Goal: Task Accomplishment & Management: Use online tool/utility

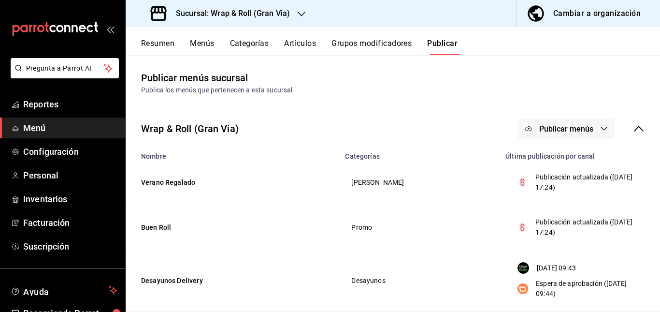
click at [293, 4] on div "Sucursal: Wrap & Roll (Gran Via)" at bounding box center [221, 13] width 176 height 27
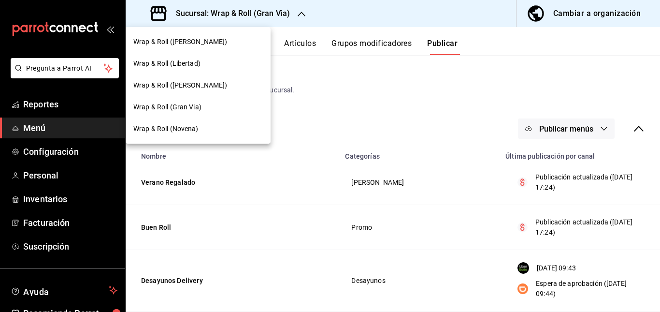
click at [219, 77] on div "Wrap & Roll ([PERSON_NAME])" at bounding box center [198, 85] width 145 height 22
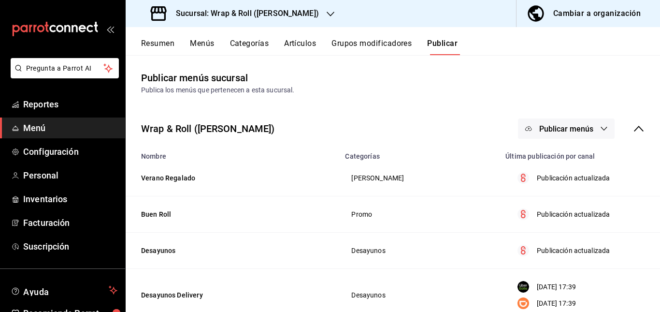
click at [298, 40] on button "Artículos" at bounding box center [300, 47] width 32 height 16
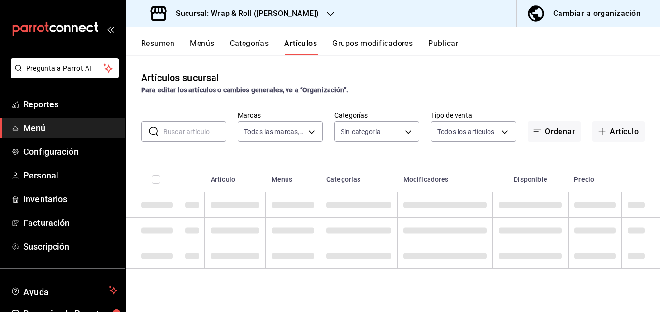
type input "7d263f60-237b-4a5e-827c-684bea1a4647"
type input "0cffcaa9-173e-47a8-938b-dca6a1bc21d4,b2760ed9-b7b1-4897-8a9f-c9dd110c8266,67b79…"
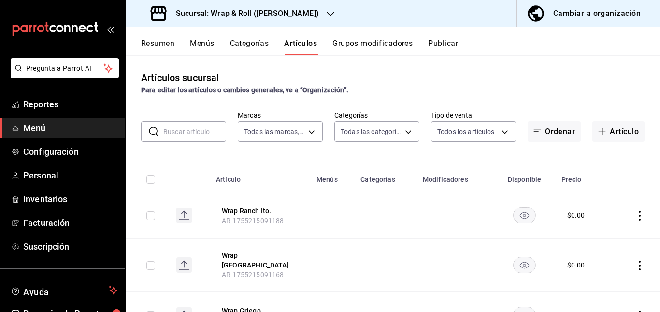
click at [202, 127] on input "text" at bounding box center [194, 131] width 63 height 19
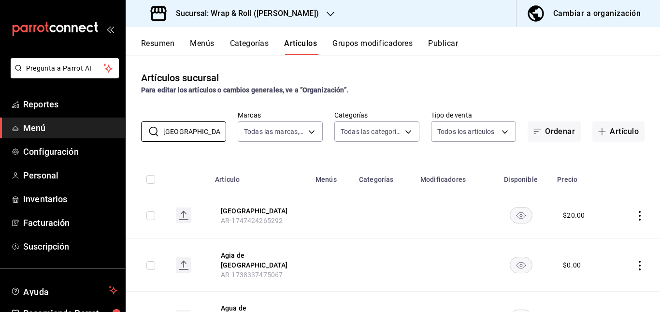
type input "[GEOGRAPHIC_DATA]"
click at [330, 227] on td at bounding box center [331, 215] width 43 height 47
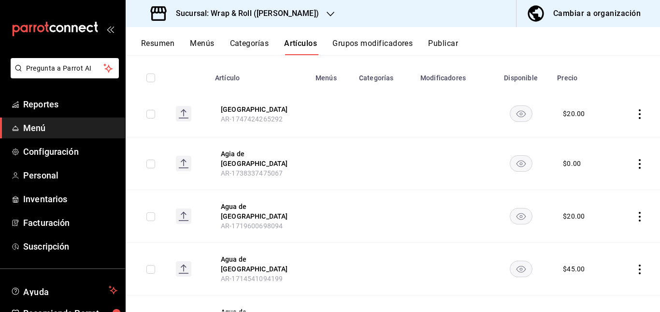
scroll to position [102, 0]
click at [514, 112] on rect "availability-product" at bounding box center [521, 112] width 22 height 16
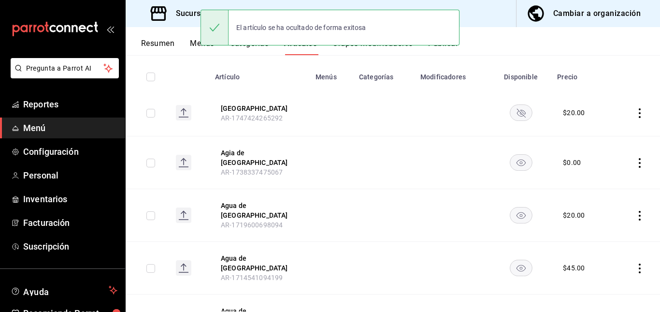
click at [517, 164] on rect "availability-product" at bounding box center [521, 162] width 22 height 16
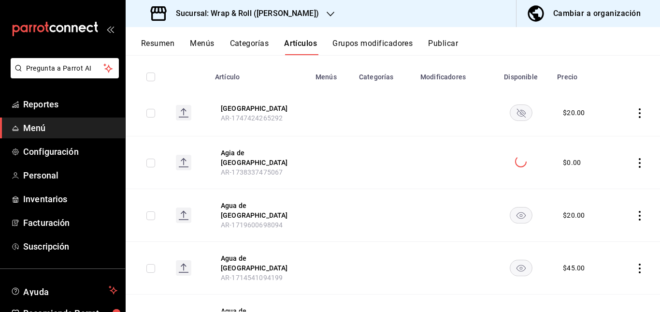
click at [511, 208] on rect "availability-product" at bounding box center [521, 215] width 22 height 16
click at [516, 260] on rect "availability-product" at bounding box center [521, 268] width 22 height 16
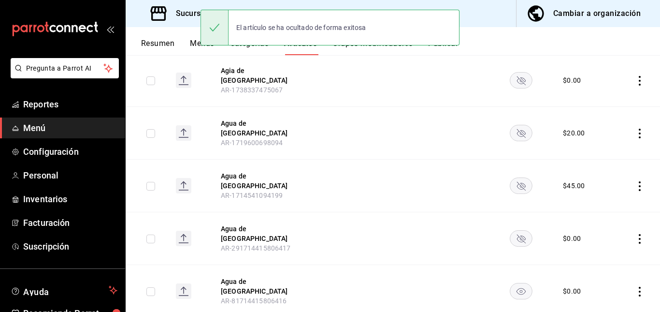
click at [512, 283] on rect "availability-product" at bounding box center [521, 291] width 22 height 16
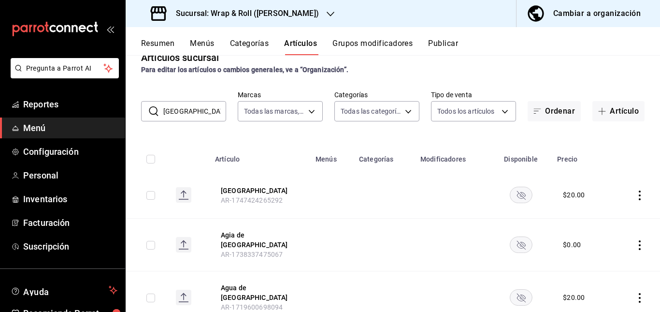
scroll to position [0, 0]
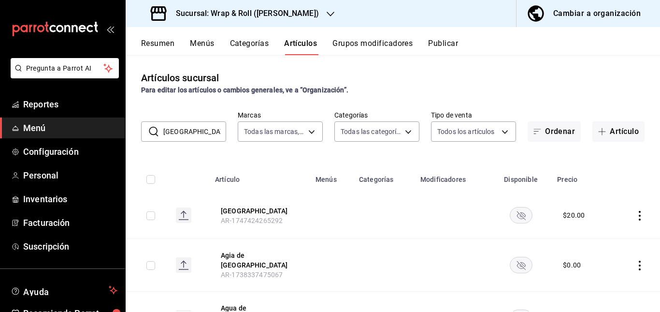
click at [447, 42] on button "Publicar" at bounding box center [443, 47] width 30 height 16
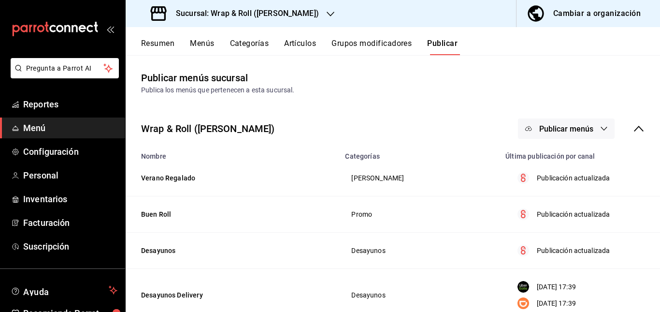
click at [545, 124] on span "Publicar menús" at bounding box center [566, 128] width 54 height 9
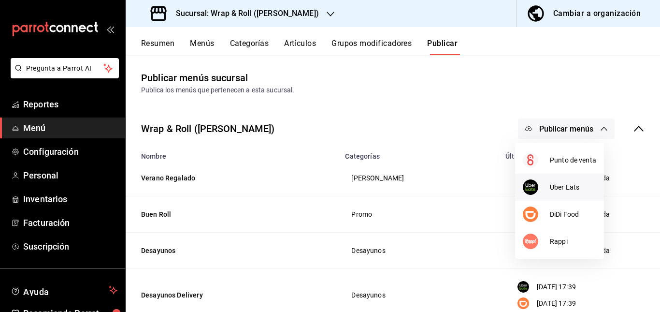
click at [549, 185] on div at bounding box center [536, 186] width 27 height 15
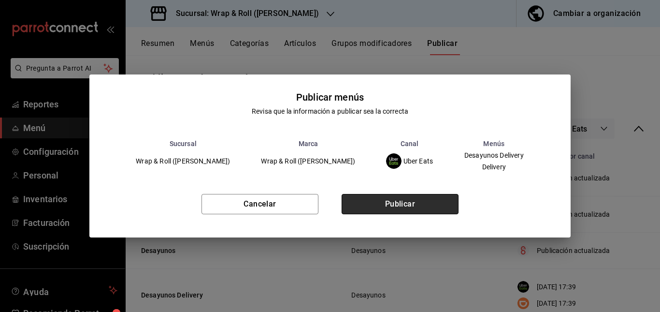
click at [422, 198] on button "Publicar" at bounding box center [400, 204] width 117 height 20
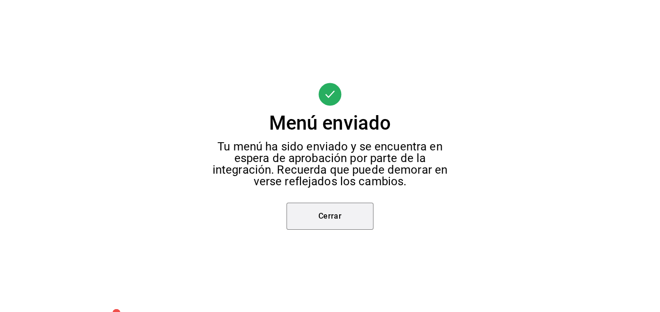
click at [324, 215] on button "Cerrar" at bounding box center [330, 215] width 87 height 27
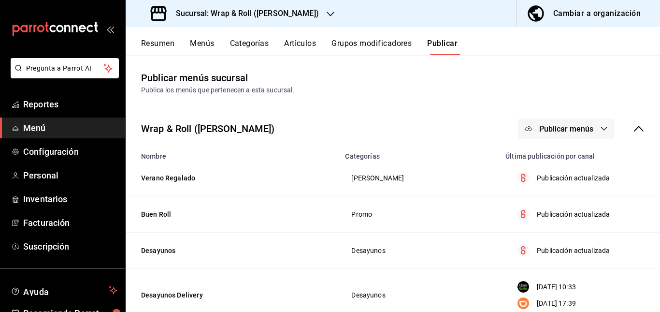
click at [552, 121] on button "Publicar menús" at bounding box center [566, 128] width 97 height 20
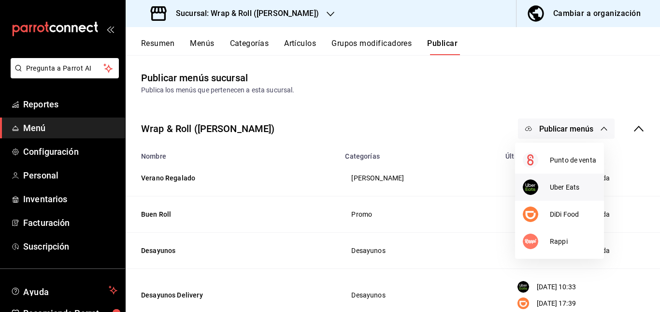
click at [548, 200] on li "Uber Eats" at bounding box center [559, 186] width 89 height 27
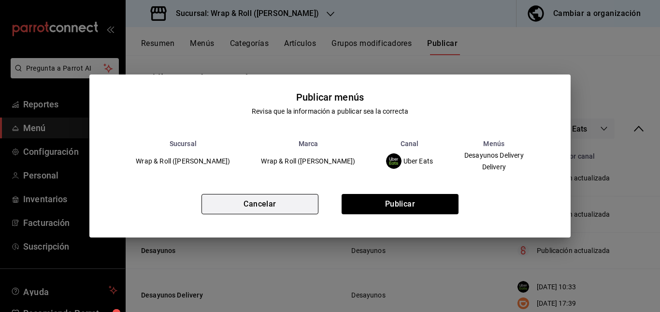
click at [287, 199] on button "Cancelar" at bounding box center [259, 204] width 117 height 20
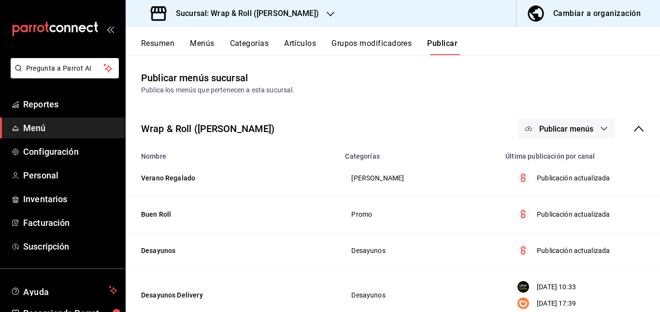
click at [549, 136] on button "Publicar menús" at bounding box center [566, 128] width 97 height 20
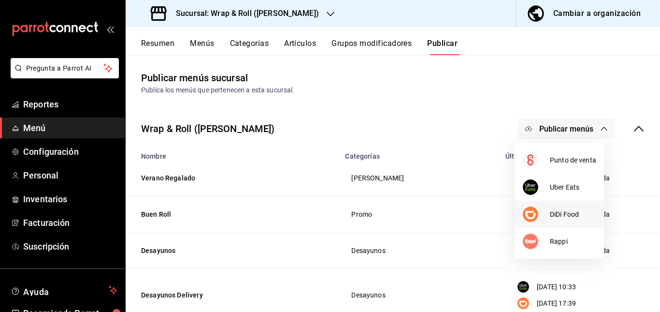
click at [547, 220] on div at bounding box center [536, 213] width 27 height 15
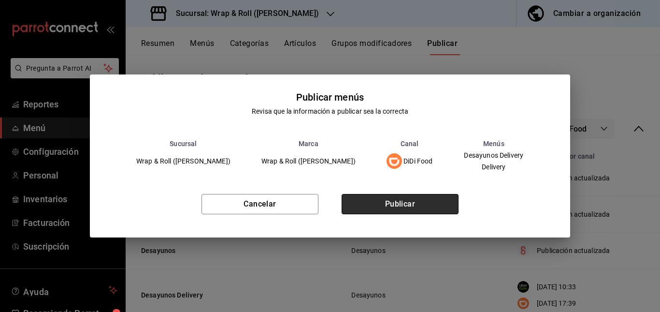
click at [421, 200] on button "Publicar" at bounding box center [400, 204] width 117 height 20
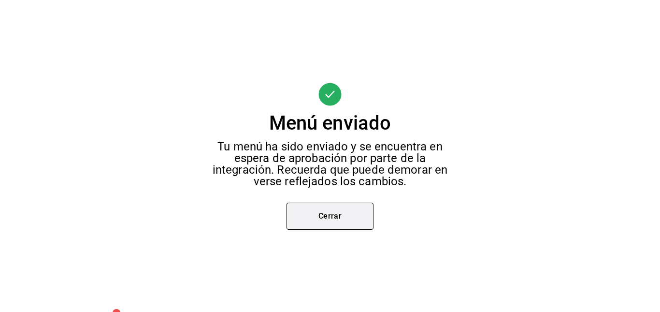
click at [354, 208] on button "Cerrar" at bounding box center [330, 215] width 87 height 27
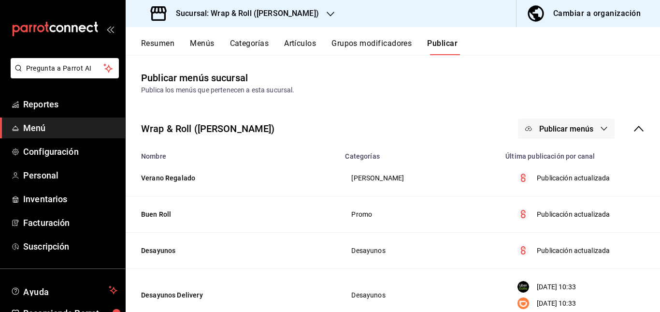
click at [568, 121] on button "Publicar menús" at bounding box center [566, 128] width 97 height 20
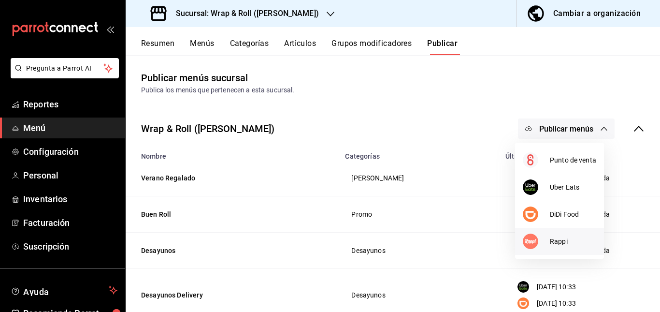
click at [560, 228] on li "Rappi" at bounding box center [559, 241] width 89 height 27
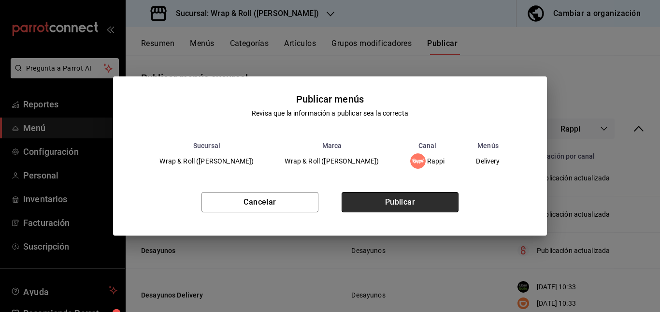
click at [428, 200] on button "Publicar" at bounding box center [400, 202] width 117 height 20
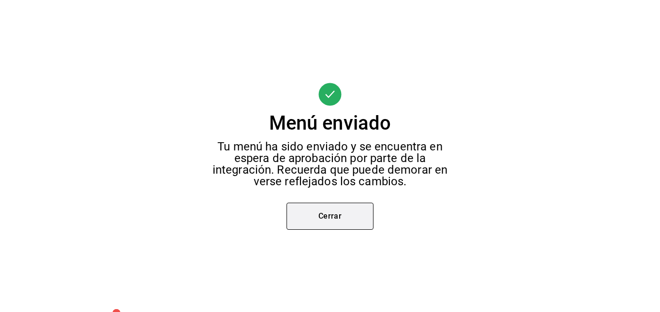
click at [341, 204] on button "Cerrar" at bounding box center [330, 215] width 87 height 27
